Goal: Information Seeking & Learning: Understand process/instructions

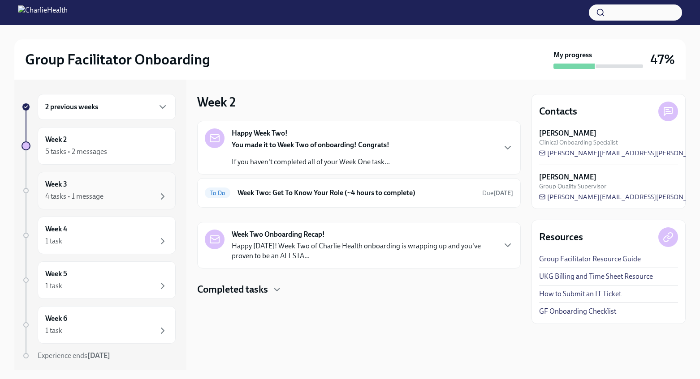
click at [124, 207] on div "Week 3 4 tasks • 1 message" at bounding box center [107, 191] width 138 height 38
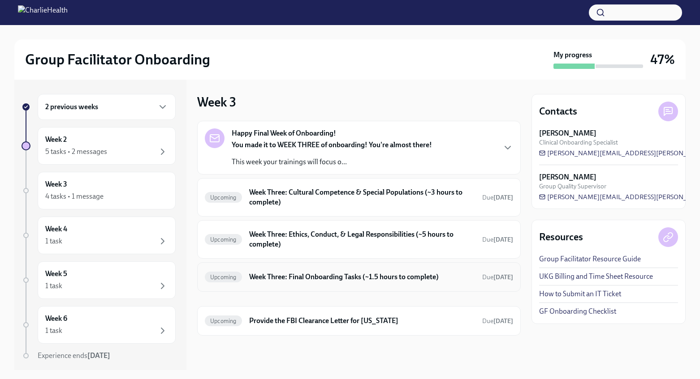
click at [453, 276] on h6 "Week Three: Final Onboarding Tasks (~1.5 hours to complete)" at bounding box center [362, 277] width 226 height 10
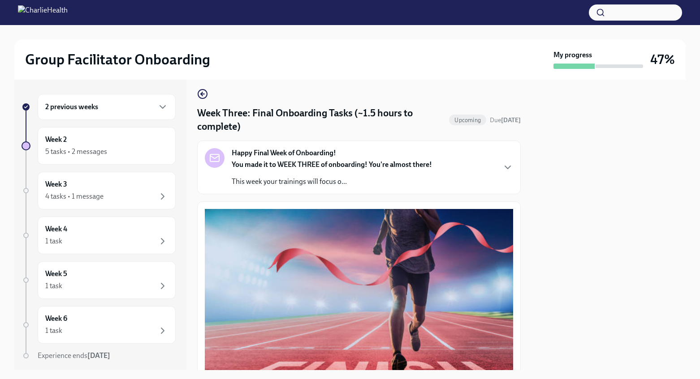
scroll to position [2, 0]
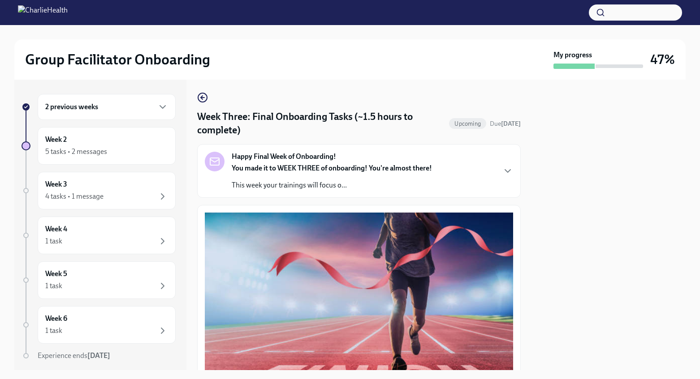
click at [503, 182] on div "Happy Final Week of Onboarding! You made it to WEEK THREE of onboarding! You're…" at bounding box center [359, 171] width 308 height 39
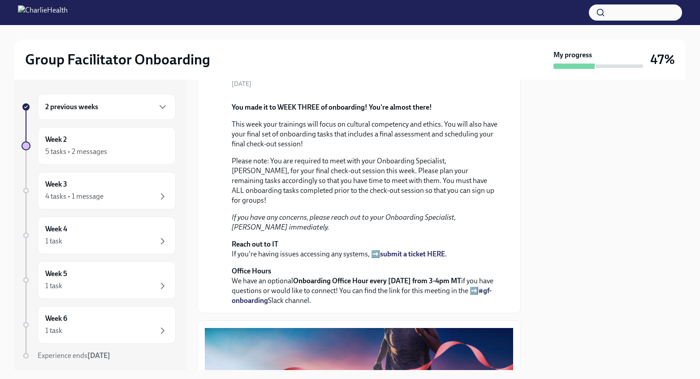
scroll to position [0, 0]
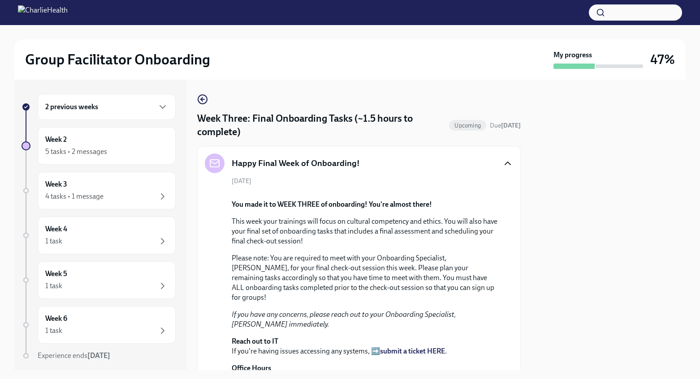
click at [509, 161] on icon "button" at bounding box center [507, 163] width 11 height 11
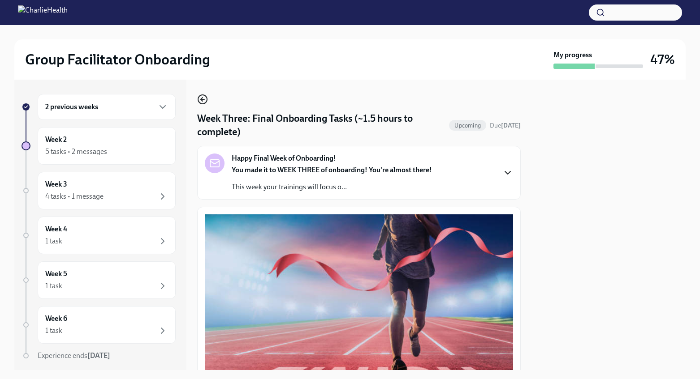
click at [205, 97] on icon "button" at bounding box center [202, 99] width 11 height 11
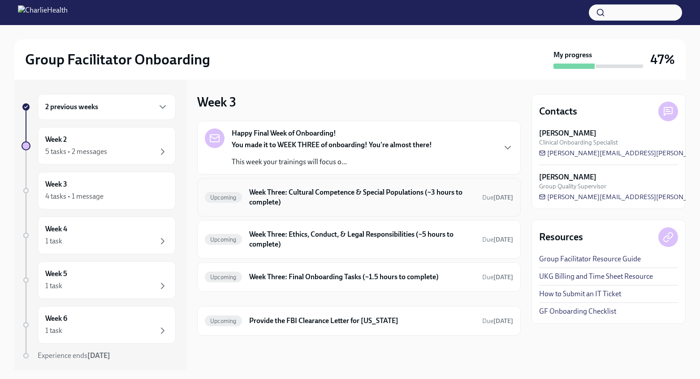
click at [382, 195] on h6 "Week Three: Cultural Competence & Special Populations (~3 hours to complete)" at bounding box center [362, 198] width 226 height 20
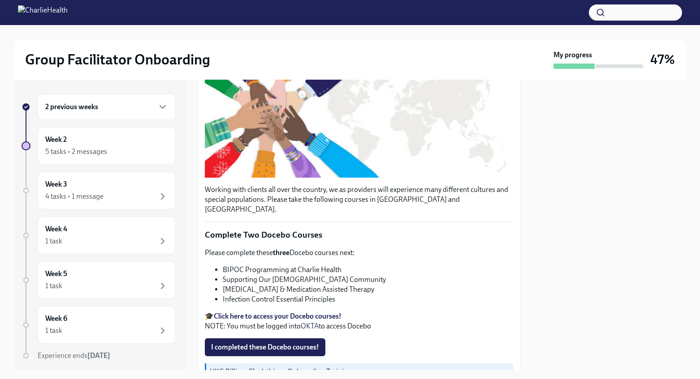
scroll to position [210, 0]
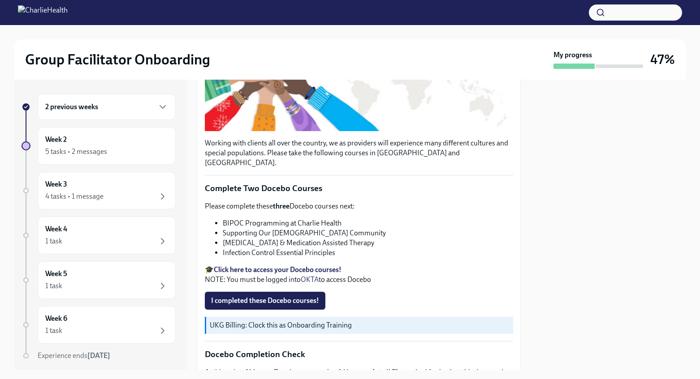
click at [332, 266] on strong "Click here to access your Docebo courses!" at bounding box center [278, 270] width 128 height 9
click at [323, 266] on strong "Click here to access your Docebo courses!" at bounding box center [278, 270] width 128 height 9
